Goal: Task Accomplishment & Management: Complete application form

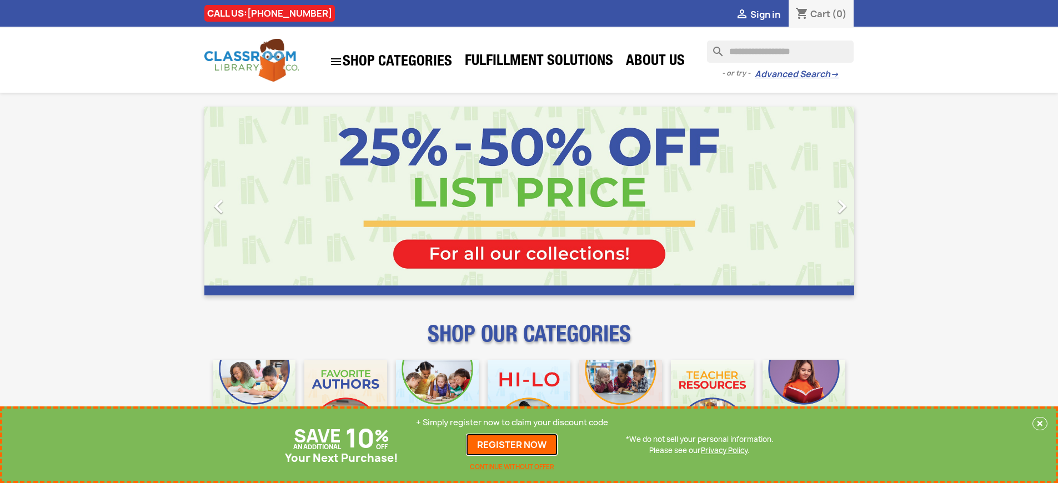
click at [512, 445] on link "REGISTER NOW" at bounding box center [512, 445] width 92 height 22
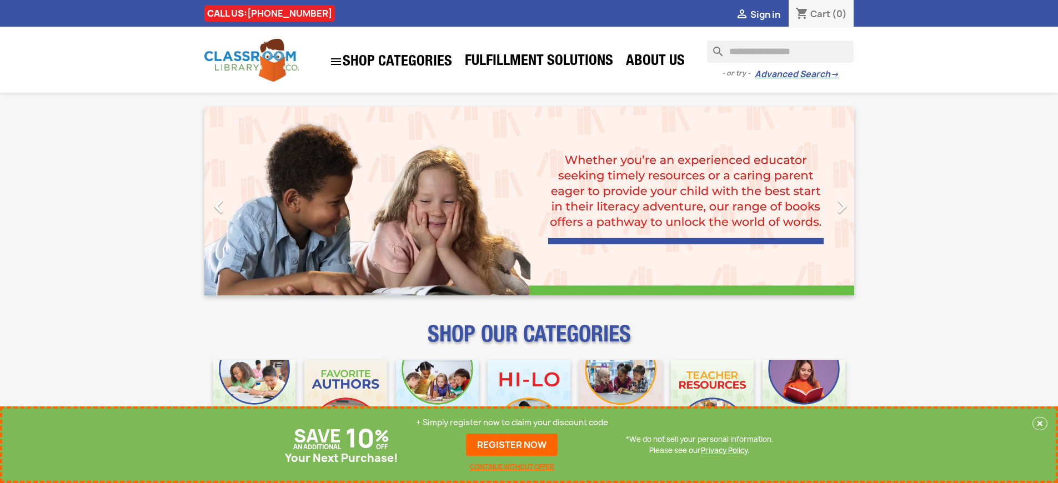
click at [512, 423] on p "+ Simply register now to claim your discount code" at bounding box center [512, 422] width 192 height 11
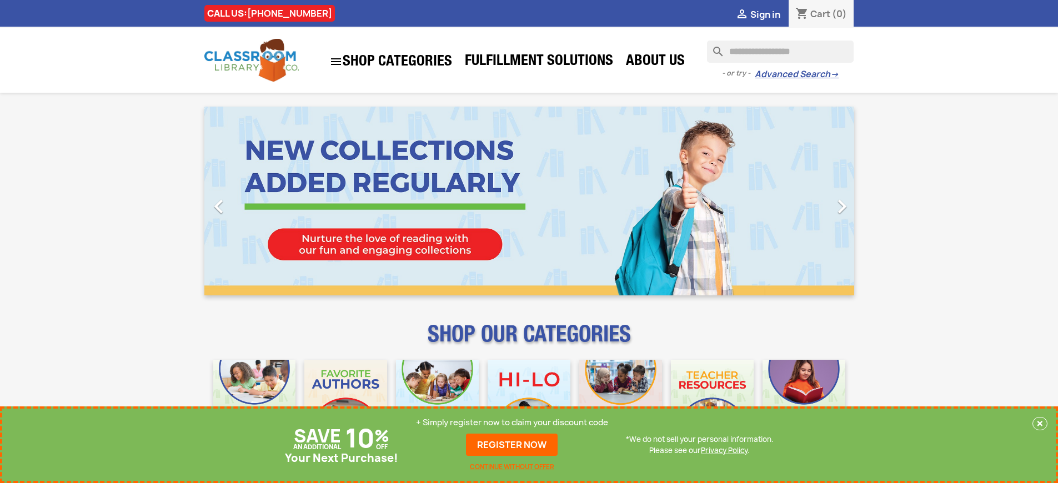
click at [512, 423] on p "+ Simply register now to claim your discount code" at bounding box center [512, 422] width 192 height 11
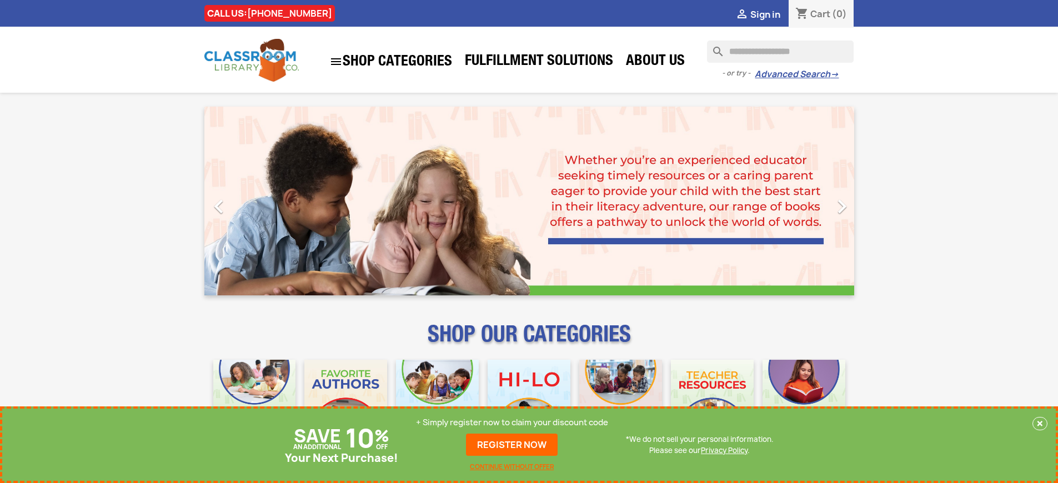
click at [512, 423] on p "+ Simply register now to claim your discount code" at bounding box center [512, 422] width 192 height 11
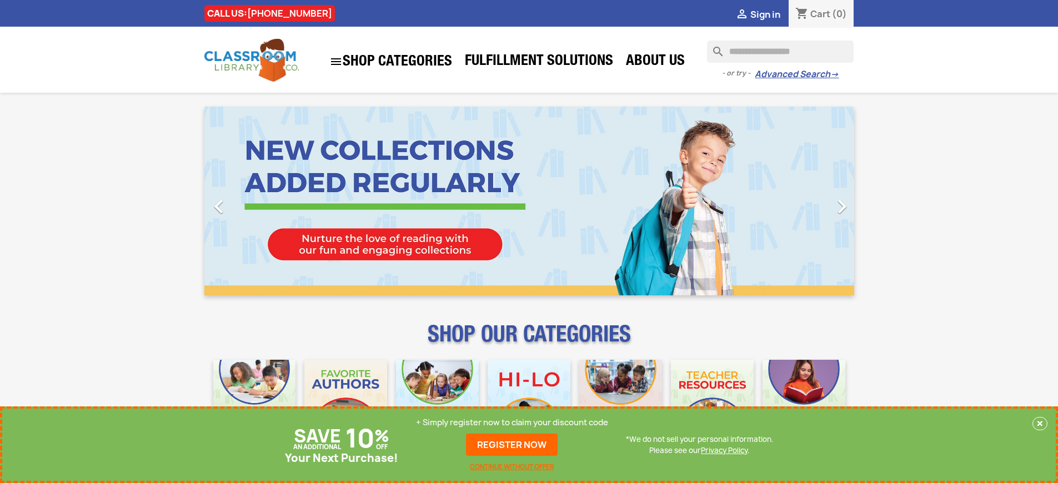
click at [512, 423] on p "+ Simply register now to claim your discount code" at bounding box center [512, 422] width 192 height 11
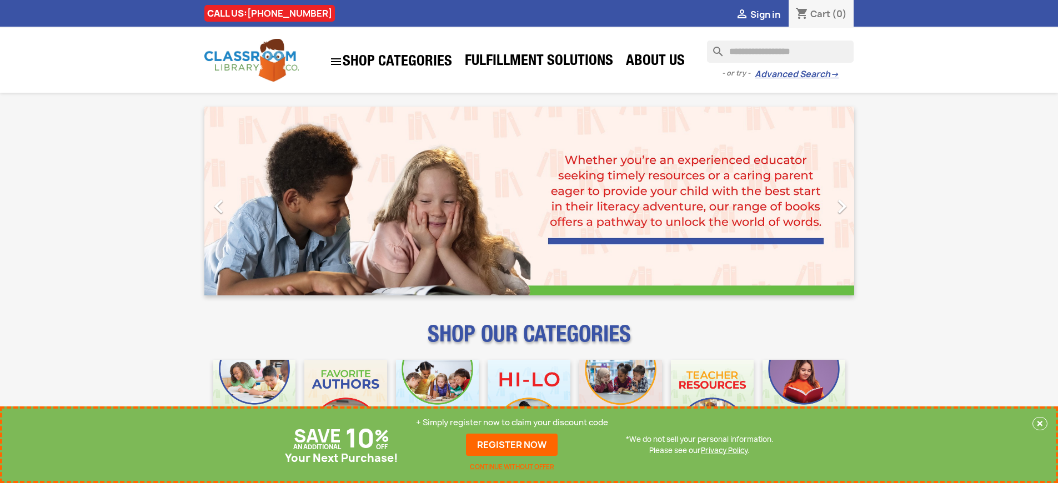
click at [512, 423] on p "+ Simply register now to claim your discount code" at bounding box center [512, 422] width 192 height 11
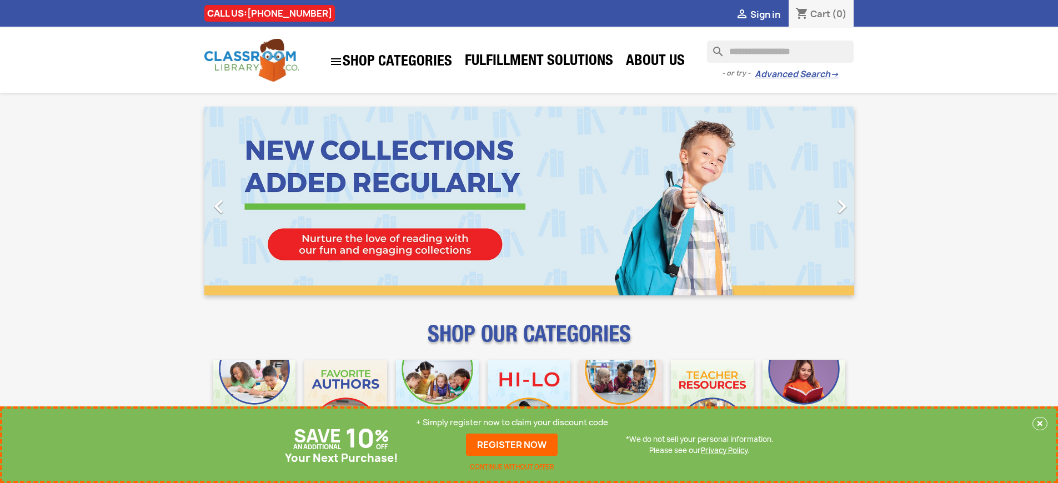
click at [512, 423] on p "+ Simply register now to claim your discount code" at bounding box center [512, 422] width 192 height 11
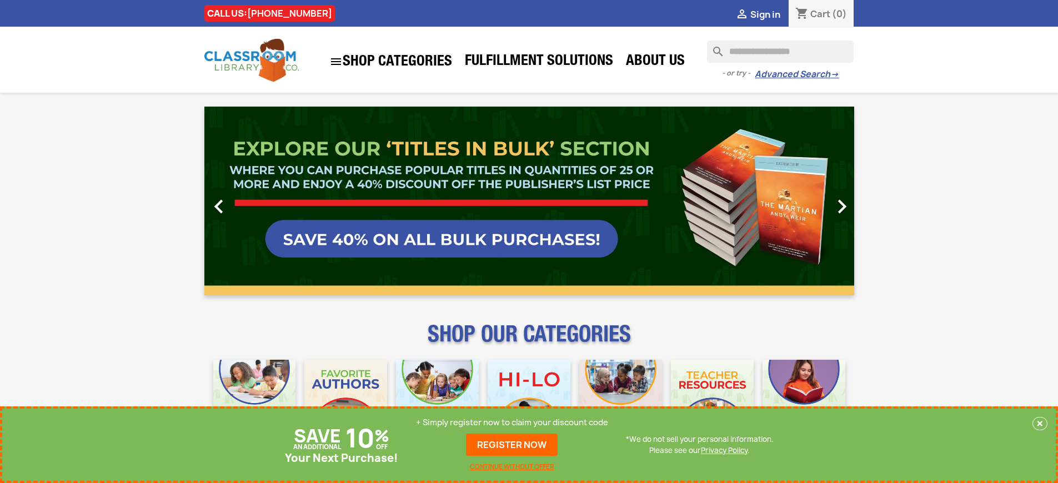
click at [512, 445] on link "REGISTER NOW" at bounding box center [512, 445] width 92 height 22
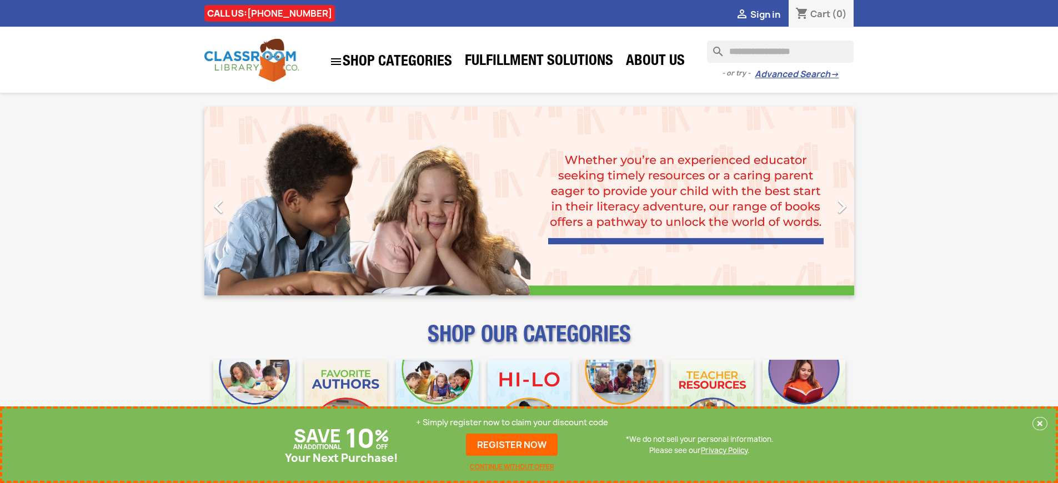
click at [512, 423] on p "+ Simply register now to claim your discount code" at bounding box center [512, 422] width 192 height 11
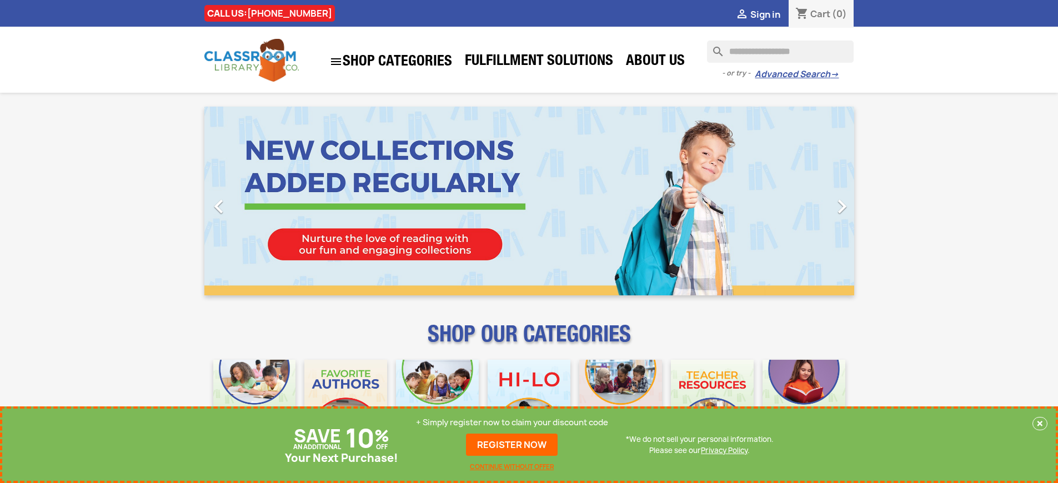
click at [512, 423] on p "+ Simply register now to claim your discount code" at bounding box center [512, 422] width 192 height 11
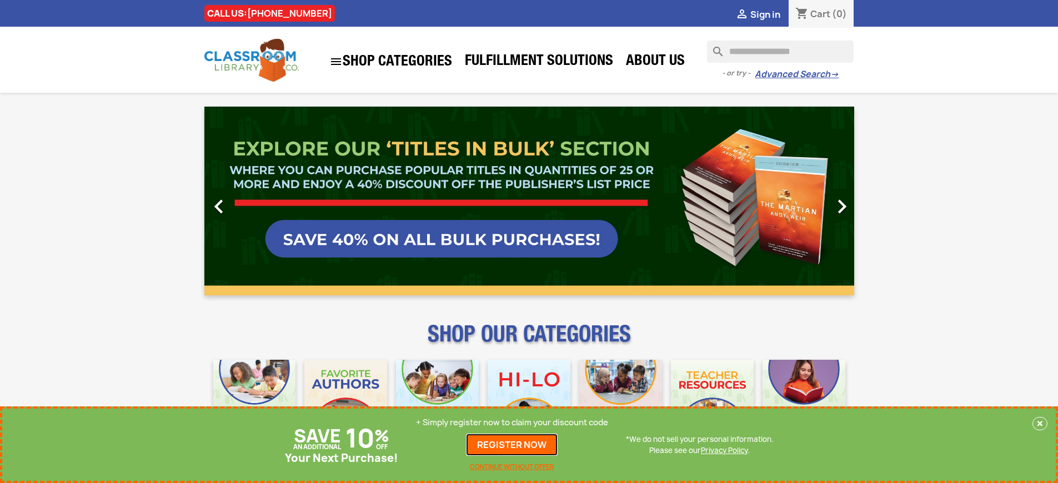
click at [512, 445] on link "REGISTER NOW" at bounding box center [512, 445] width 92 height 22
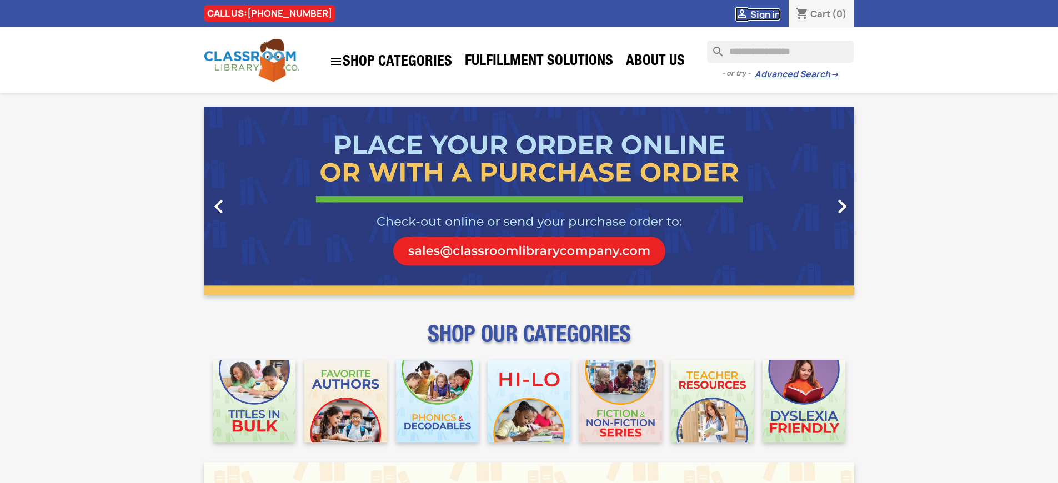
click at [765, 14] on span "Sign in" at bounding box center [765, 14] width 30 height 12
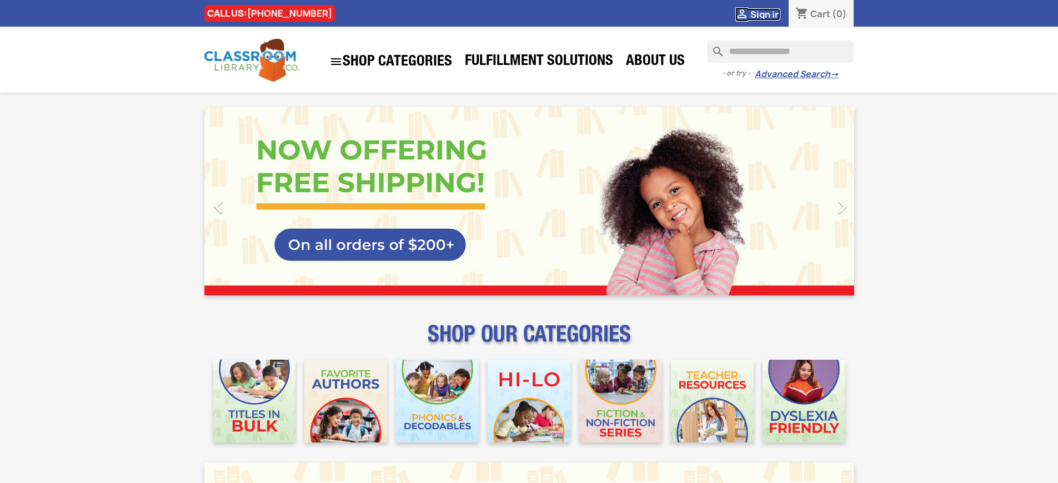
click at [765, 14] on span "Sign in" at bounding box center [765, 14] width 30 height 12
